Goal: Information Seeking & Learning: Compare options

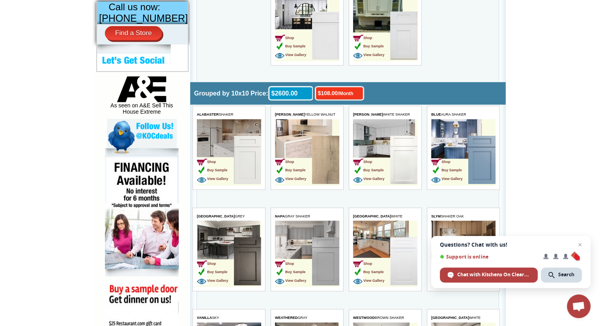
scroll to position [355, 0]
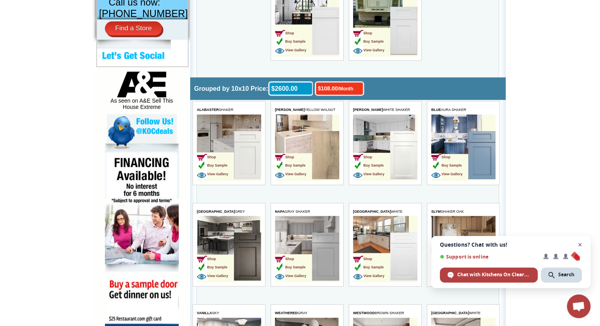
click at [579, 244] on span "Open chat" at bounding box center [580, 245] width 10 height 10
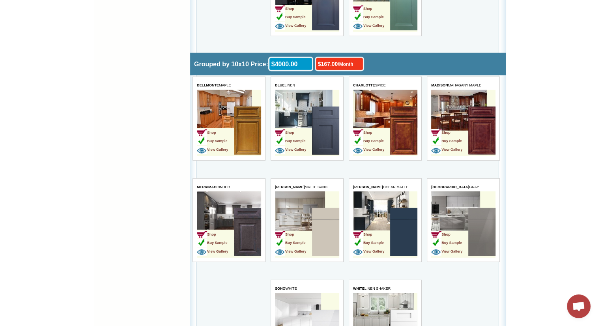
scroll to position [2169, 0]
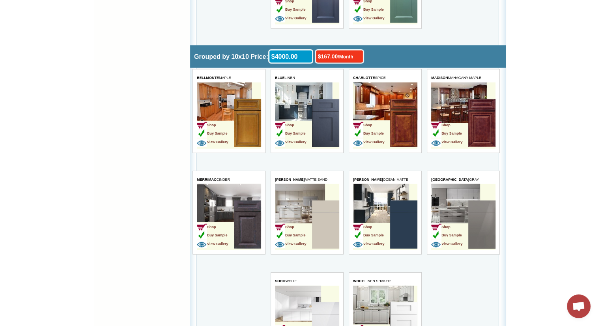
click at [468, 202] on img at bounding box center [481, 224] width 27 height 48
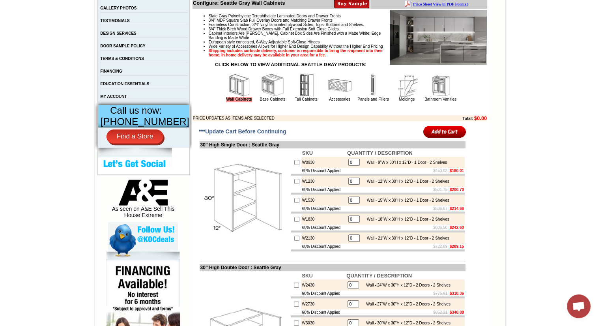
scroll to position [39, 0]
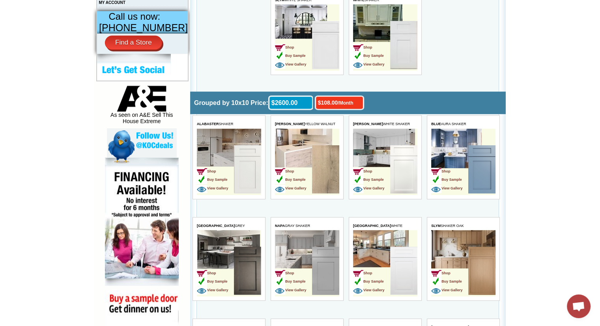
scroll to position [355, 0]
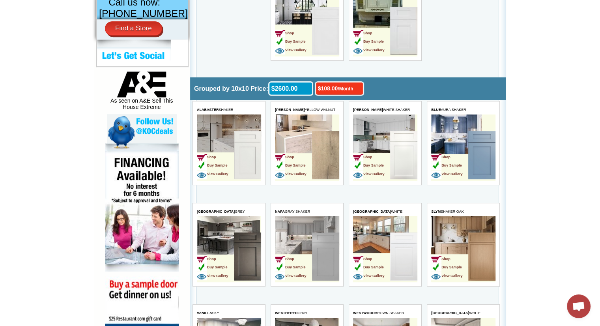
click at [478, 153] on img at bounding box center [481, 155] width 27 height 48
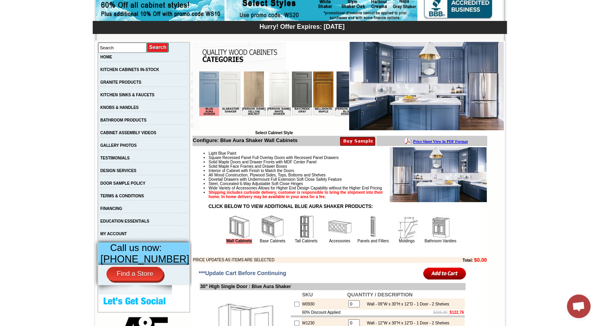
scroll to position [118, 0]
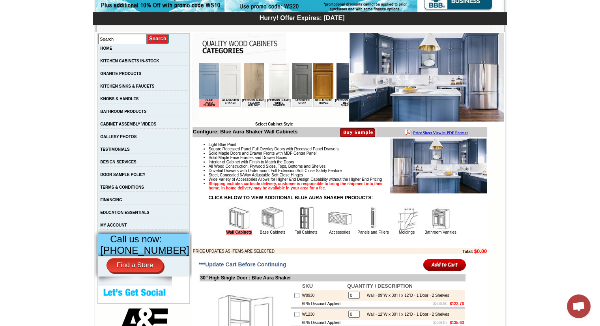
click at [420, 78] on img at bounding box center [426, 77] width 155 height 88
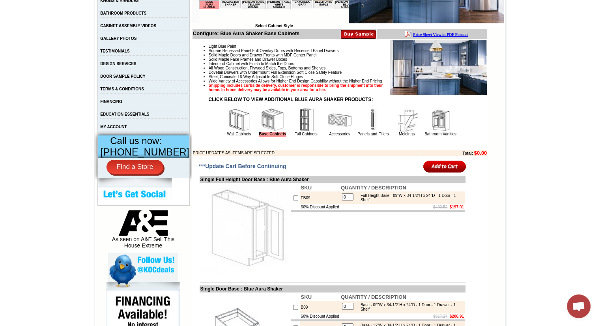
scroll to position [213, 0]
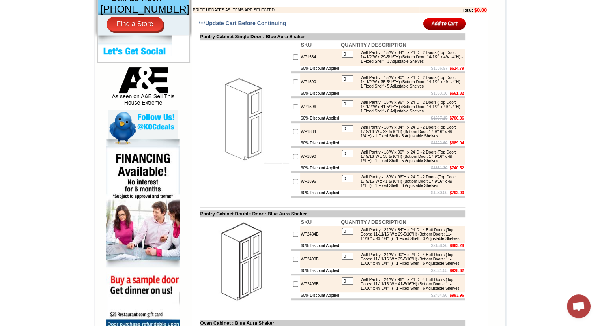
scroll to position [241, 0]
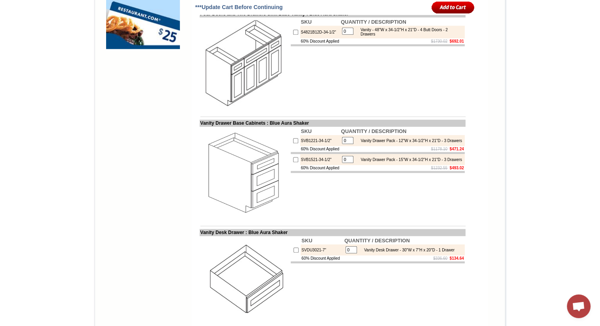
scroll to position [671, 0]
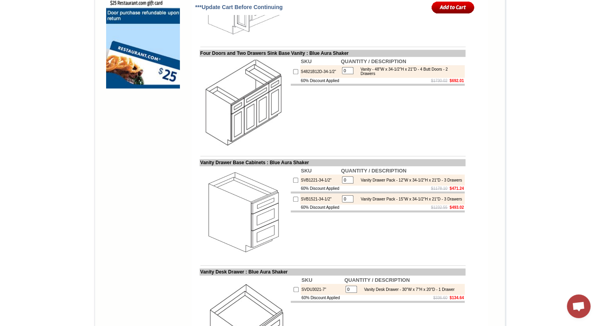
click at [218, 44] on td at bounding box center [333, 41] width 266 height 6
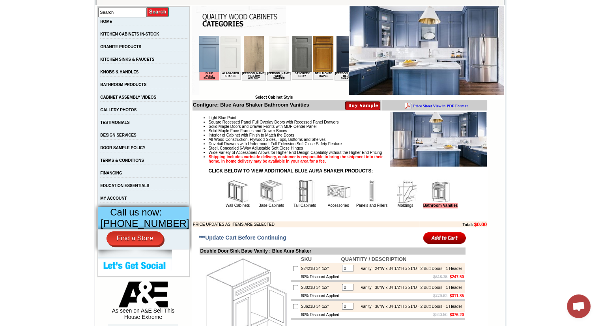
scroll to position [118, 0]
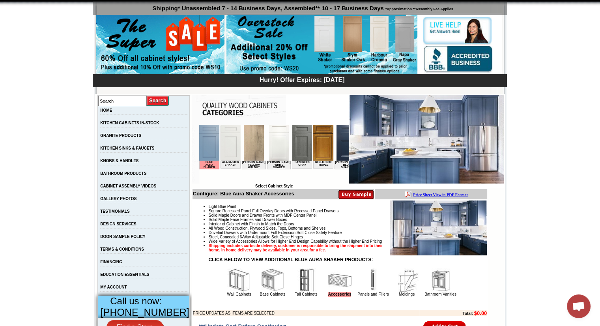
scroll to position [39, 0]
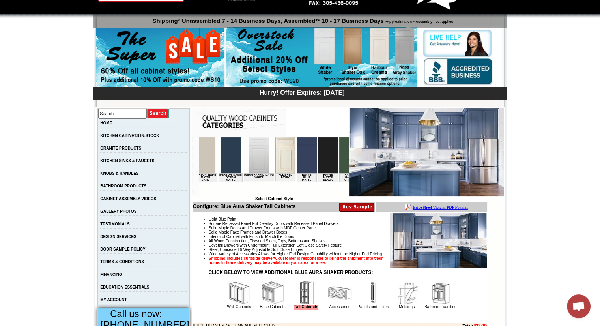
scroll to position [0, 973]
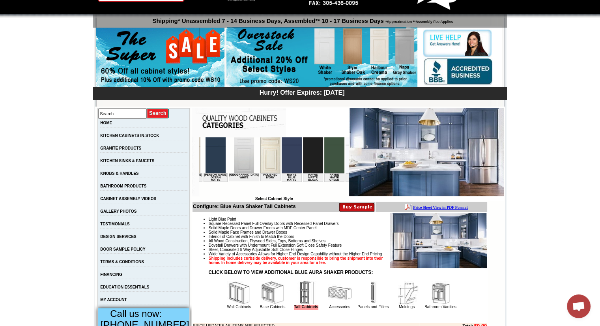
click at [366, 154] on img at bounding box center [376, 155] width 20 height 36
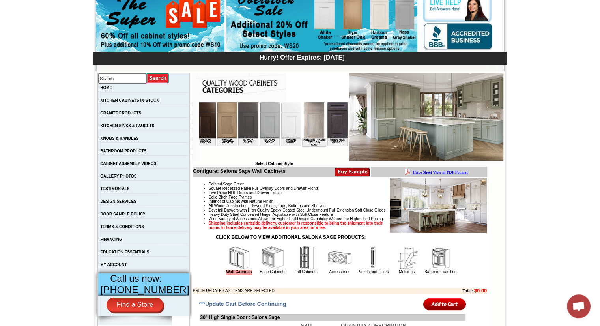
scroll to position [0, 753]
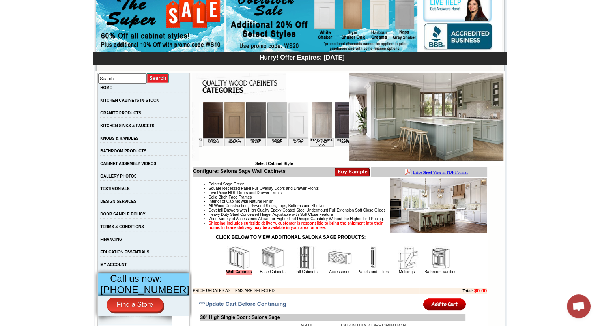
drag, startPoint x: 225, startPoint y: 157, endPoint x: 472, endPoint y: 265, distance: 269.9
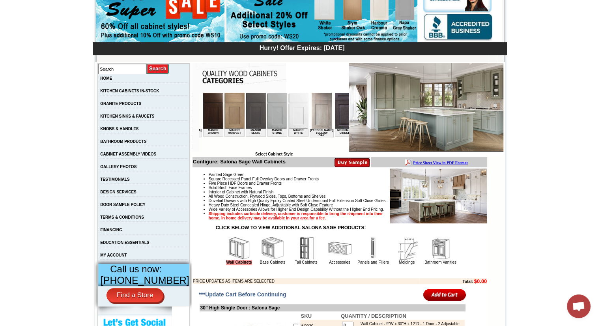
scroll to position [79, 0]
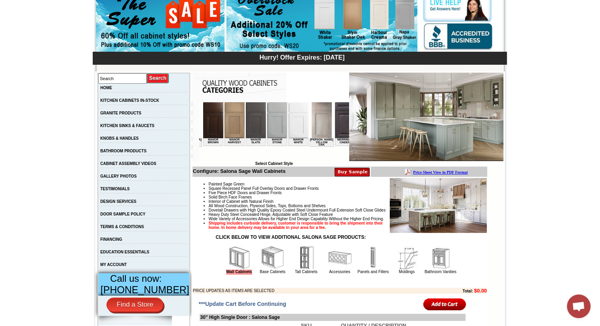
click at [441, 135] on img at bounding box center [426, 117] width 155 height 88
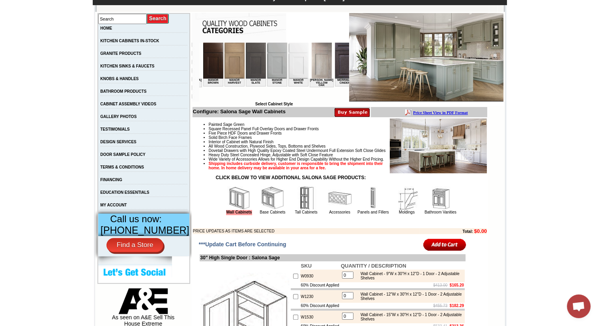
scroll to position [158, 0]
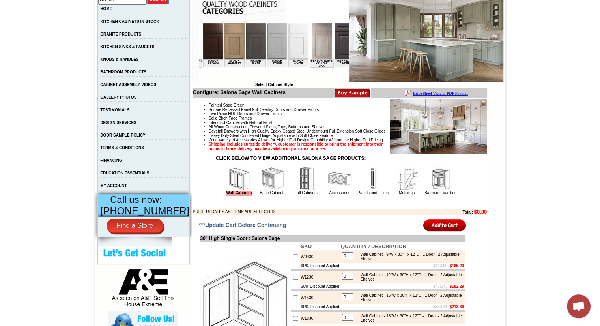
click at [267, 50] on img at bounding box center [277, 41] width 20 height 36
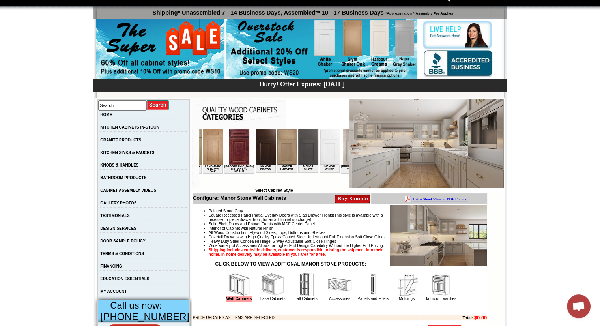
scroll to position [0, 704]
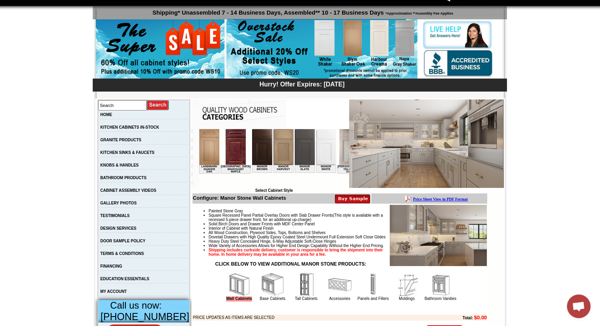
click at [273, 146] on img at bounding box center [283, 147] width 20 height 36
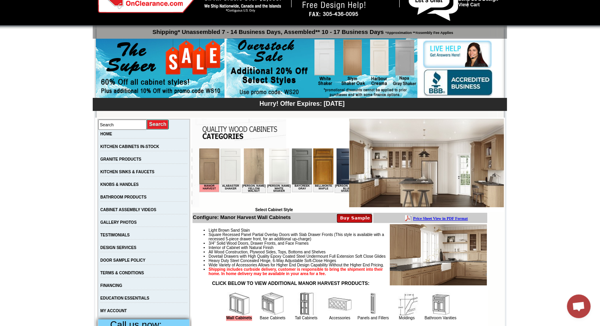
scroll to position [34, 0]
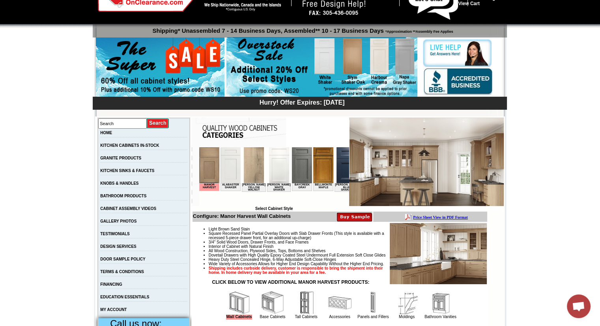
click at [252, 174] on img at bounding box center [253, 165] width 20 height 36
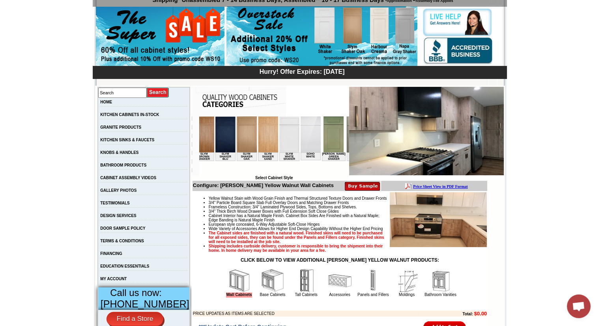
scroll to position [0, 1209]
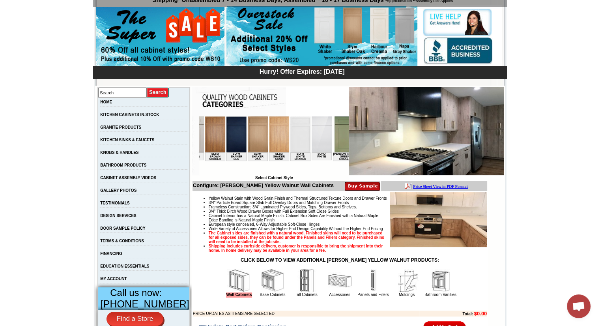
click at [334, 137] on img at bounding box center [344, 134] width 20 height 36
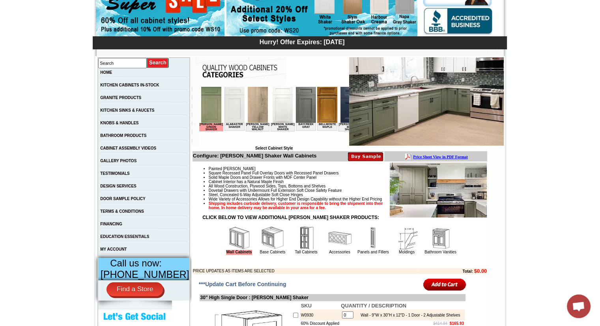
scroll to position [95, 0]
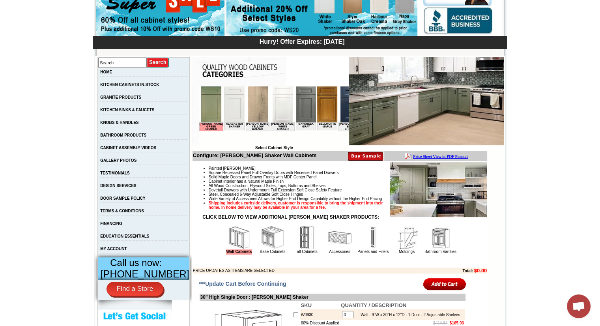
click at [398, 108] on img at bounding box center [426, 101] width 155 height 88
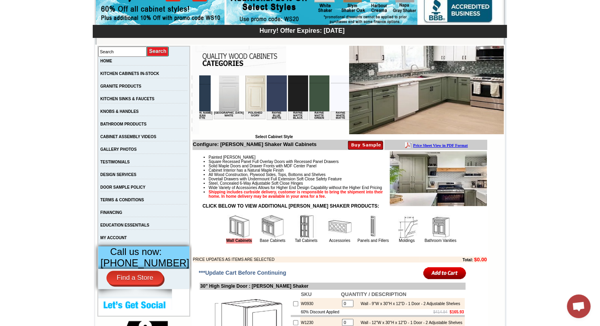
scroll to position [0, 1017]
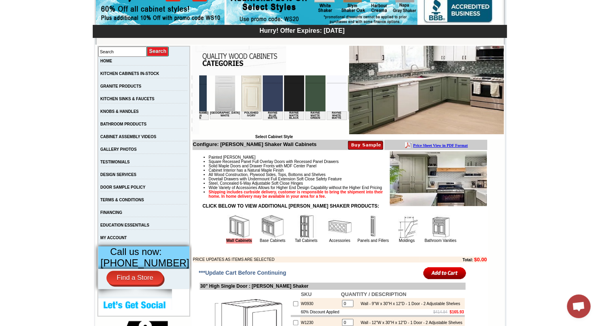
click at [347, 93] on img at bounding box center [357, 93] width 20 height 36
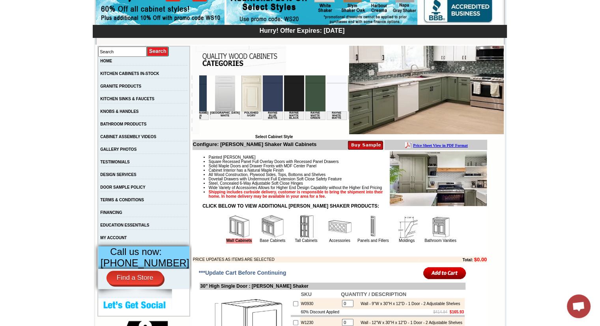
click at [347, 108] on img at bounding box center [357, 93] width 20 height 36
click at [347, 109] on img at bounding box center [357, 93] width 20 height 36
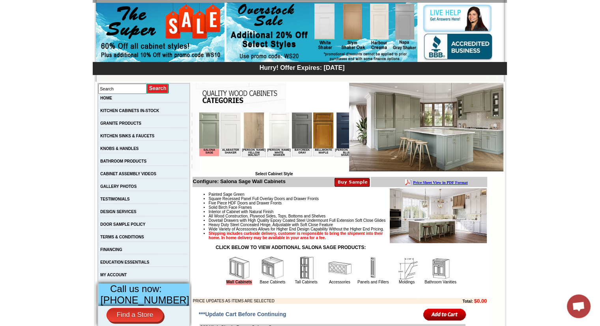
scroll to position [71, 0]
